Goal: Find specific page/section: Find specific page/section

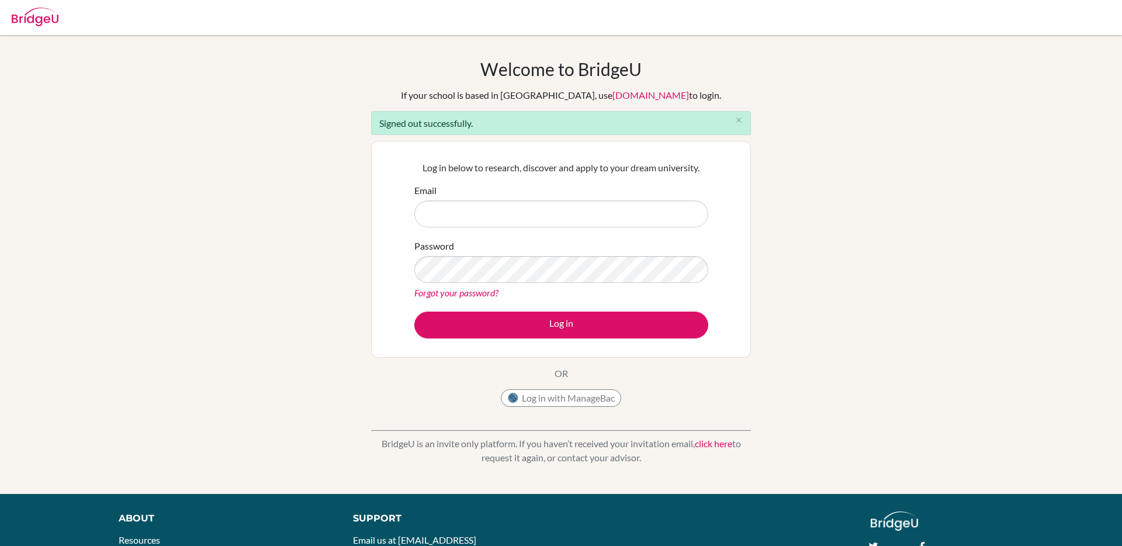
click at [525, 207] on input "Email" at bounding box center [561, 213] width 294 height 27
type input "aman.tank@bridge-u.com"
click at [414, 311] on button "Log in" at bounding box center [561, 324] width 294 height 27
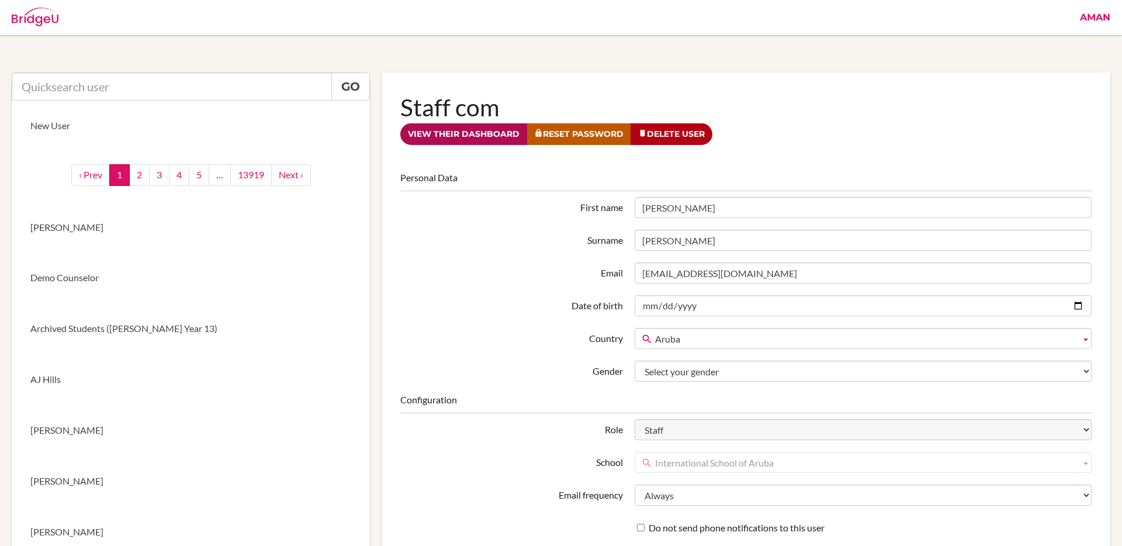
click at [473, 129] on link "View their dashboard" at bounding box center [463, 134] width 127 height 22
click at [474, 137] on link "View their dashboard" at bounding box center [463, 134] width 127 height 22
